Goal: Download file/media

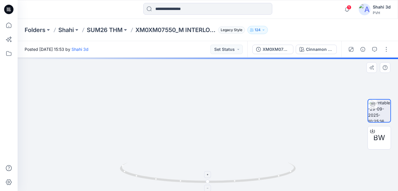
click at [233, 167] on div at bounding box center [208, 124] width 381 height 133
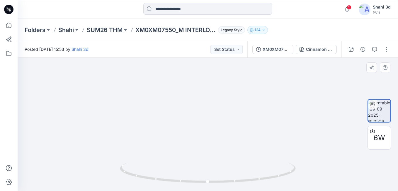
drag, startPoint x: 202, startPoint y: 89, endPoint x: 209, endPoint y: 132, distance: 43.1
click at [209, 132] on img at bounding box center [217, 84] width 569 height 212
drag, startPoint x: 202, startPoint y: 107, endPoint x: 245, endPoint y: 88, distance: 46.6
click at [258, 7] on div "1 Notifications Your style XM0XM07648_M IM BLOCKING REG POLO has been updated w…" at bounding box center [199, 95] width 398 height 191
drag, startPoint x: 239, startPoint y: 91, endPoint x: 242, endPoint y: 45, distance: 45.8
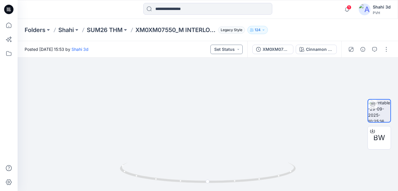
click at [242, 45] on div "Posted [DATE] 15:53 by Shahi 3d Set Status XM0XM07550_M INTERLOCK PANEL RUGBY P…" at bounding box center [208, 116] width 381 height 150
drag, startPoint x: 228, startPoint y: 119, endPoint x: 230, endPoint y: 69, distance: 50.2
click at [230, 69] on img at bounding box center [276, 0] width 569 height 382
drag, startPoint x: 222, startPoint y: 113, endPoint x: 226, endPoint y: 76, distance: 37.2
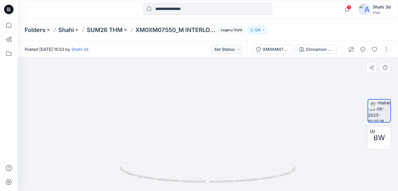
drag, startPoint x: 224, startPoint y: 91, endPoint x: 224, endPoint y: 60, distance: 31.1
drag, startPoint x: 211, startPoint y: 102, endPoint x: 213, endPoint y: 71, distance: 31.4
drag, startPoint x: 264, startPoint y: 107, endPoint x: 253, endPoint y: 158, distance: 52.1
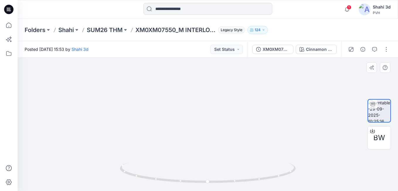
drag, startPoint x: 251, startPoint y: 130, endPoint x: 237, endPoint y: 184, distance: 55.6
click at [236, 187] on div at bounding box center [208, 124] width 381 height 133
drag, startPoint x: 239, startPoint y: 122, endPoint x: 235, endPoint y: 144, distance: 22.4
click at [228, 175] on div at bounding box center [208, 124] width 381 height 133
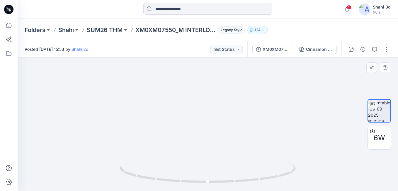
drag, startPoint x: 235, startPoint y: 128, endPoint x: 239, endPoint y: 151, distance: 23.4
click at [233, 184] on div at bounding box center [208, 124] width 381 height 133
click at [231, 176] on div at bounding box center [208, 124] width 381 height 133
drag, startPoint x: 234, startPoint y: 124, endPoint x: 234, endPoint y: 138, distance: 13.5
click at [234, 138] on img at bounding box center [235, 71] width 569 height 240
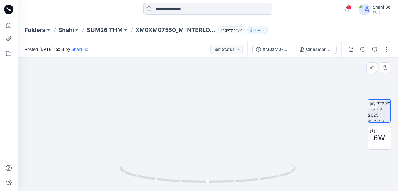
drag, startPoint x: 244, startPoint y: 153, endPoint x: 148, endPoint y: 89, distance: 115.8
click at [147, 89] on img at bounding box center [148, 47] width 569 height 287
drag, startPoint x: 168, startPoint y: 119, endPoint x: 168, endPoint y: 30, distance: 88.6
click at [168, 30] on div "Folders Shahi SUM26 THM XM0XM07550_M INTERLOCK PANEL RUGBY POLO Legacy Style 12…" at bounding box center [208, 105] width 381 height 172
drag, startPoint x: 242, startPoint y: 120, endPoint x: 151, endPoint y: 40, distance: 122.0
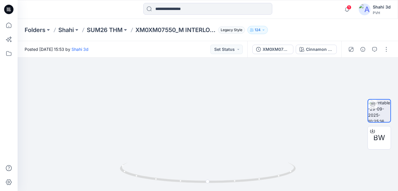
click at [141, 33] on div "Folders Shahi SUM26 THM XM0XM07550_M INTERLOCK PANEL RUGBY POLO Legacy Style 12…" at bounding box center [208, 105] width 381 height 172
drag, startPoint x: 178, startPoint y: 87, endPoint x: 177, endPoint y: 83, distance: 3.5
drag, startPoint x: 232, startPoint y: 184, endPoint x: 186, endPoint y: 181, distance: 46.7
click at [186, 181] on icon at bounding box center [208, 173] width 177 height 22
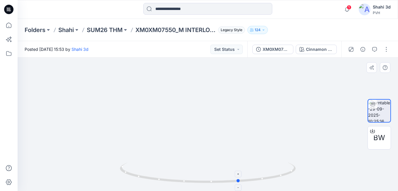
drag, startPoint x: 163, startPoint y: 180, endPoint x: 284, endPoint y: 183, distance: 120.3
click at [284, 183] on icon at bounding box center [208, 173] width 177 height 22
drag, startPoint x: 231, startPoint y: 181, endPoint x: 182, endPoint y: 180, distance: 49.6
click at [182, 180] on icon at bounding box center [208, 173] width 177 height 22
drag, startPoint x: 141, startPoint y: 99, endPoint x: 229, endPoint y: 115, distance: 90.2
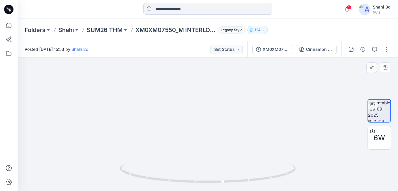
drag, startPoint x: 236, startPoint y: 148, endPoint x: 240, endPoint y: 117, distance: 31.7
click at [242, 189] on div at bounding box center [208, 124] width 381 height 133
drag, startPoint x: 239, startPoint y: 203, endPoint x: 250, endPoint y: 121, distance: 83.4
click at [240, 190] on html "1 Notifications Your style XM0XM07648_M IM BLOCKING REG POLO has been updated w…" at bounding box center [199, 95] width 398 height 191
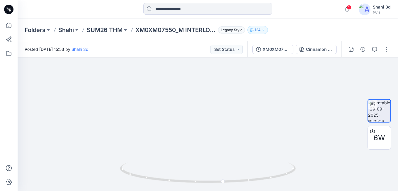
drag, startPoint x: 244, startPoint y: 203, endPoint x: 244, endPoint y: 200, distance: 3.2
click at [244, 190] on html "1 Notifications Your style XM0XM07648_M IM BLOCKING REG POLO has been updated w…" at bounding box center [199, 95] width 398 height 191
click at [255, 134] on img at bounding box center [210, 81] width 569 height 219
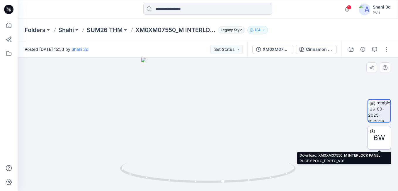
click at [378, 131] on div "BW" at bounding box center [379, 137] width 23 height 23
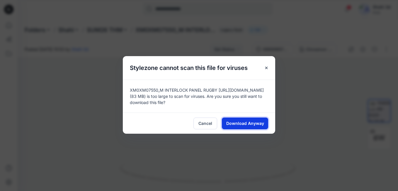
click at [251, 121] on span "Download Anyway" at bounding box center [245, 123] width 38 height 6
